Goal: Complete application form

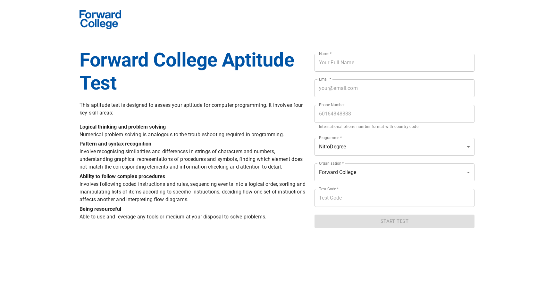
click at [228, 74] on h1 "Forward College Aptitude Test" at bounding box center [192, 72] width 227 height 46
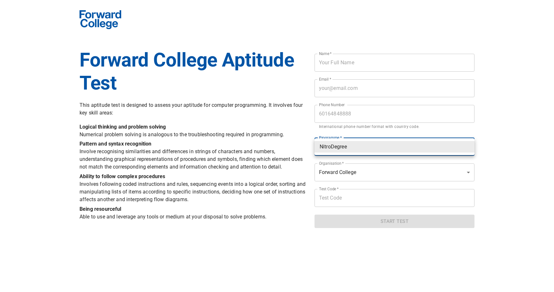
click at [339, 145] on body "Forward College Aptitude Test This aptitude test is designed to assess your apt…" at bounding box center [277, 114] width 554 height 236
click at [267, 152] on div at bounding box center [277, 146] width 554 height 292
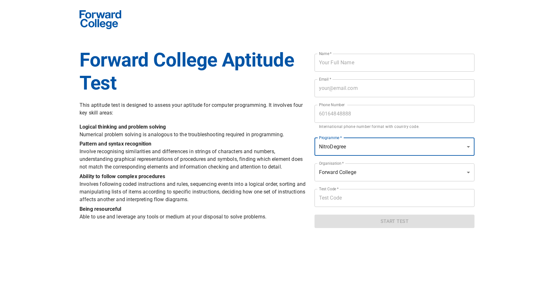
click at [361, 169] on body "Forward College Aptitude Test This aptitude test is designed to assess your apt…" at bounding box center [277, 114] width 554 height 236
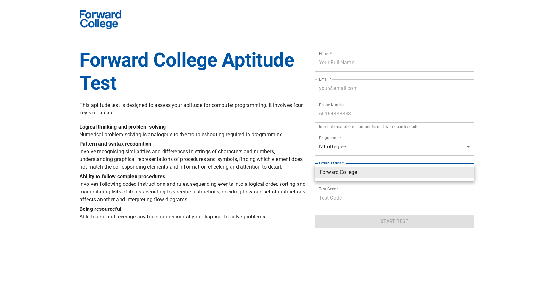
click at [373, 158] on div at bounding box center [277, 146] width 554 height 292
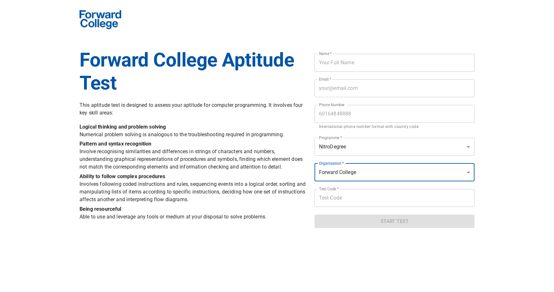
click at [383, 150] on body "Forward College Aptitude Test This aptitude test is designed to assess your apt…" at bounding box center [277, 114] width 554 height 236
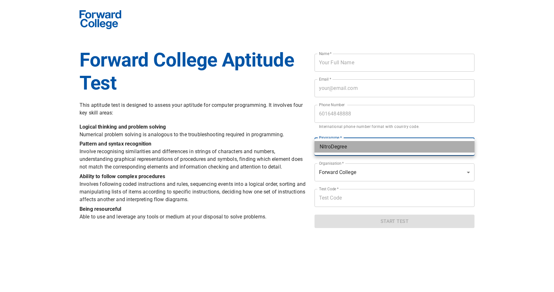
click at [383, 150] on li "NitroDegree" at bounding box center [394, 147] width 160 height 12
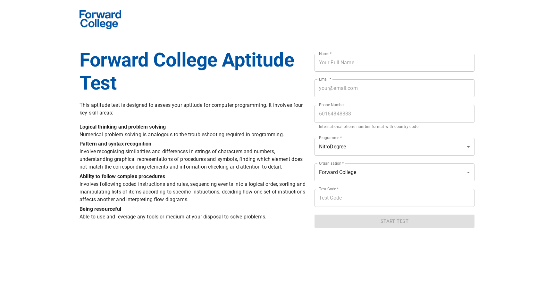
click at [379, 161] on form "Name   * Name * Email   * Email * Phone Number Phone Number International phone…" at bounding box center [394, 139] width 160 height 180
click at [366, 163] on form "Name   * Name * Email   * Email * Phone Number Phone Number International phone…" at bounding box center [394, 139] width 160 height 180
click at [368, 167] on body "Forward College Aptitude Test This aptitude test is designed to assess your apt…" at bounding box center [277, 114] width 554 height 236
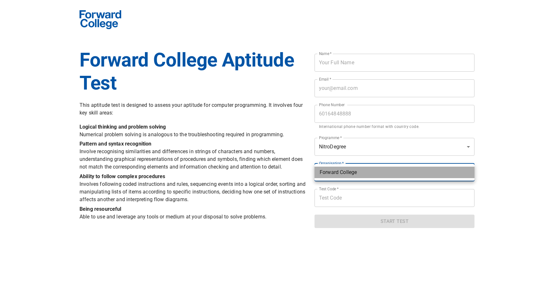
click at [369, 167] on li "Forward College" at bounding box center [394, 173] width 160 height 12
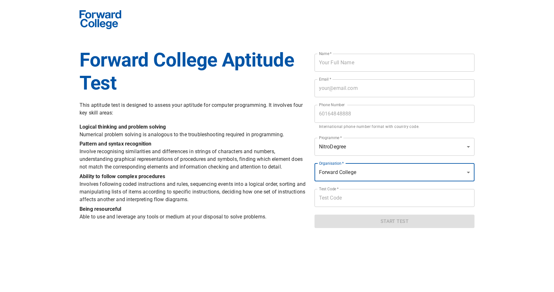
click at [312, 228] on html "Forward College Aptitude Test This aptitude test is designed to assess your apt…" at bounding box center [277, 114] width 554 height 228
click at [367, 169] on body "Forward College Aptitude Test This aptitude test is designed to assess your apt…" at bounding box center [277, 114] width 554 height 236
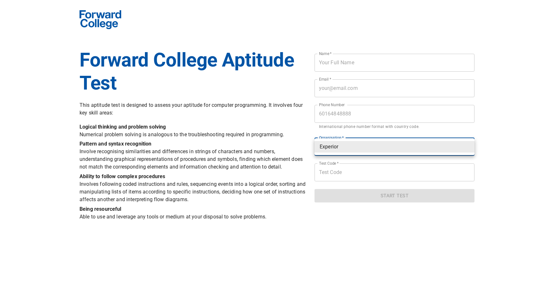
click at [442, 148] on body "Forward College Aptitude Test This aptitude test is designed to assess your apt…" at bounding box center [277, 111] width 554 height 230
click at [202, 123] on div at bounding box center [277, 146] width 554 height 292
click at [420, 140] on body "Forward College Aptitude Test This aptitude test is designed to assess your apt…" at bounding box center [277, 111] width 554 height 230
click at [500, 115] on div at bounding box center [277, 146] width 554 height 292
